Goal: Navigation & Orientation: Find specific page/section

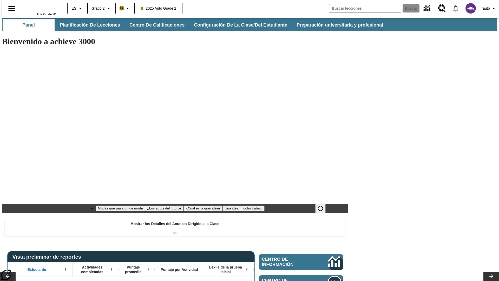
type input "-1"
click at [27, 25] on button "Panel" at bounding box center [29, 25] width 52 height 12
click at [87, 25] on button "Planificación de lecciones" at bounding box center [90, 25] width 69 height 12
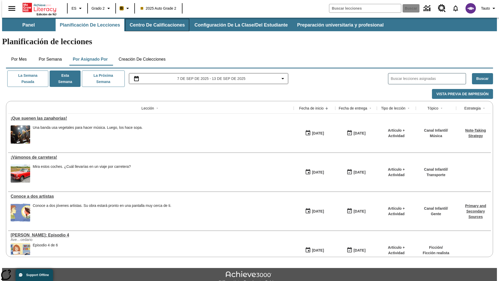
click at [153, 25] on button "Centro de calificaciones" at bounding box center [157, 25] width 64 height 12
